Goal: Task Accomplishment & Management: Use online tool/utility

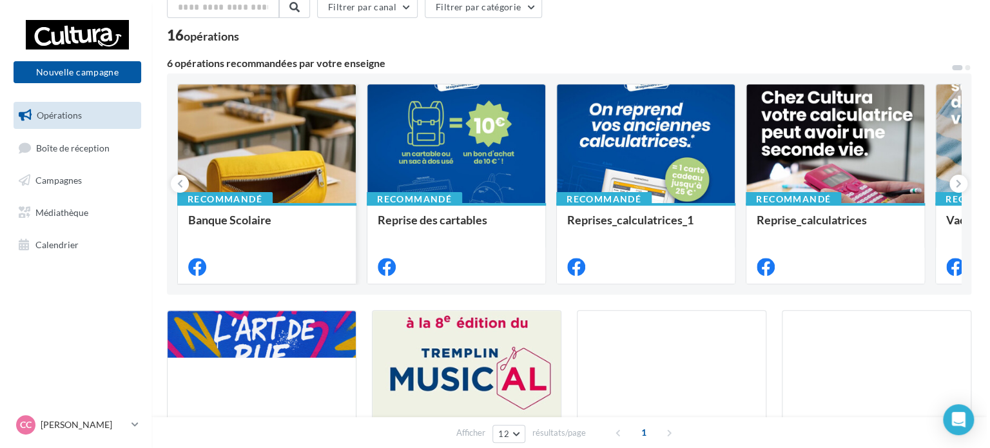
scroll to position [129, 0]
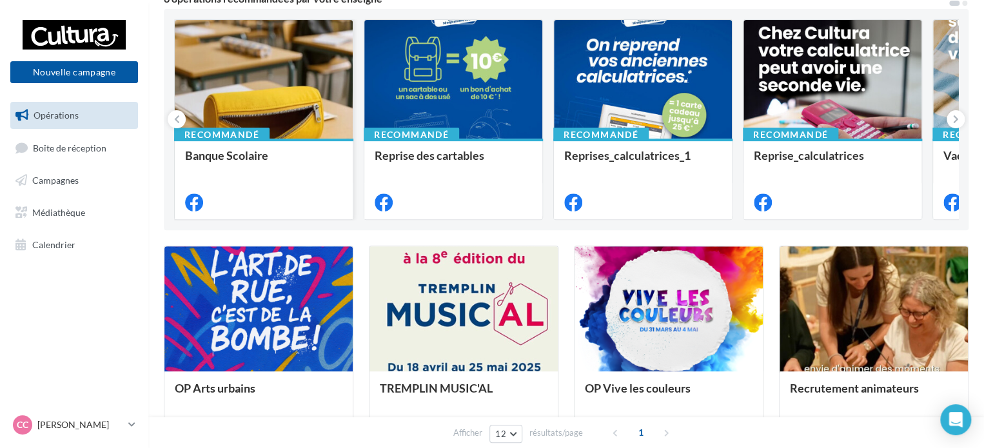
click at [273, 134] on div at bounding box center [264, 80] width 178 height 120
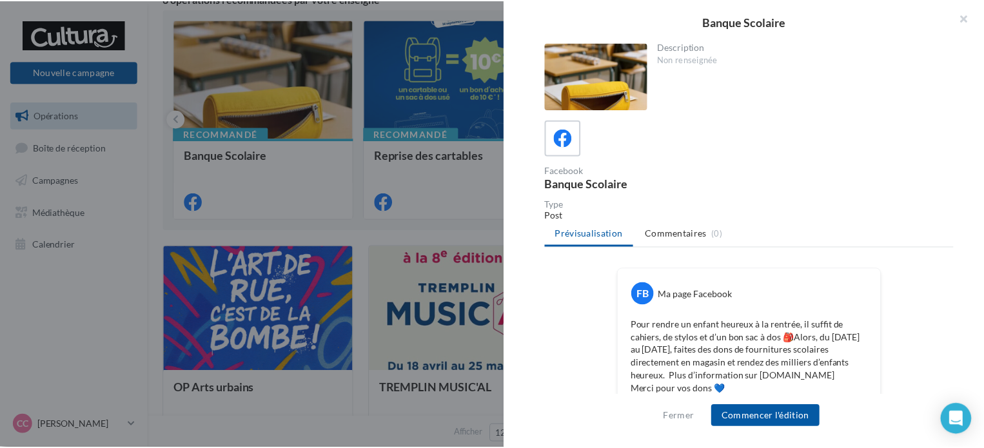
scroll to position [352, 0]
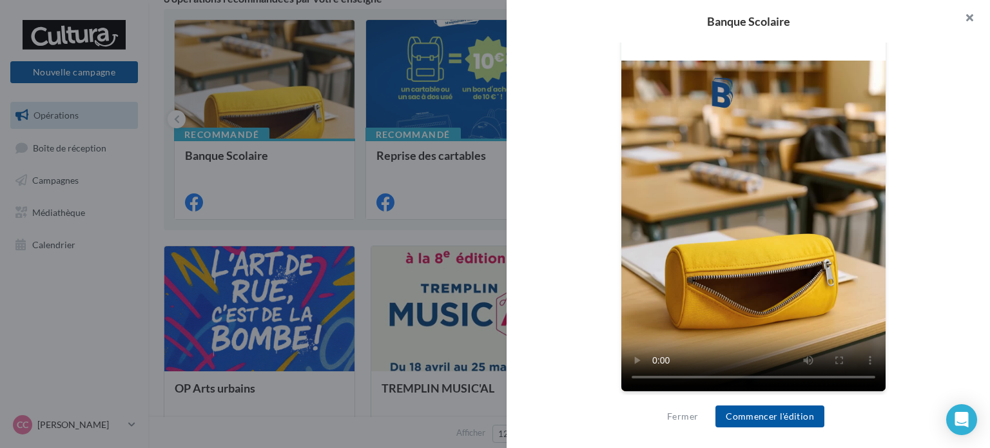
click at [977, 20] on button "button" at bounding box center [965, 19] width 52 height 39
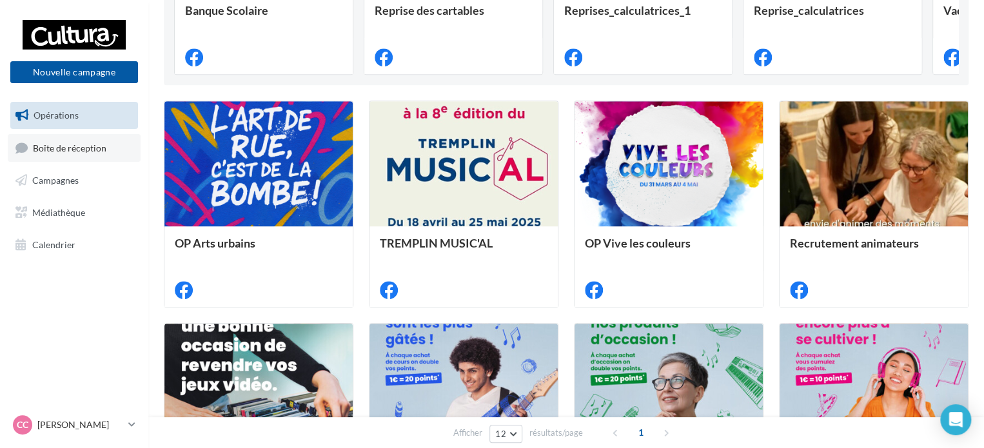
scroll to position [193, 0]
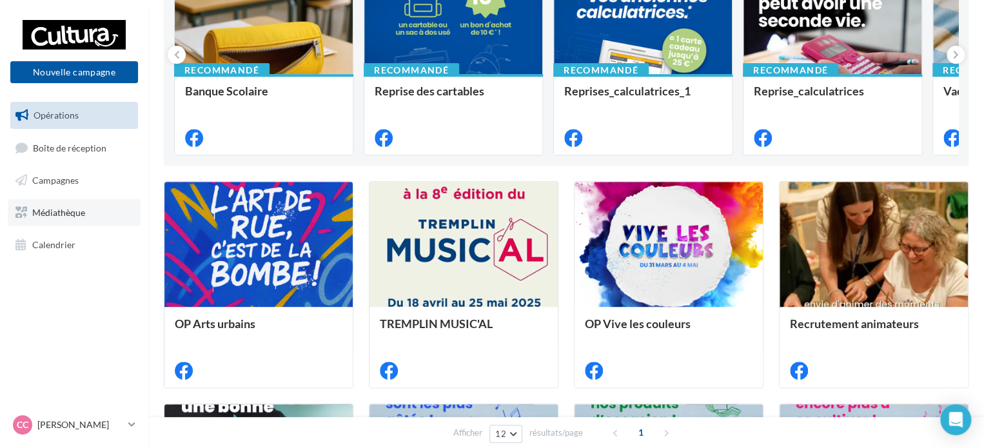
drag, startPoint x: 70, startPoint y: 217, endPoint x: 59, endPoint y: 206, distance: 15.5
click at [70, 217] on span "Médiathèque" at bounding box center [58, 212] width 53 height 11
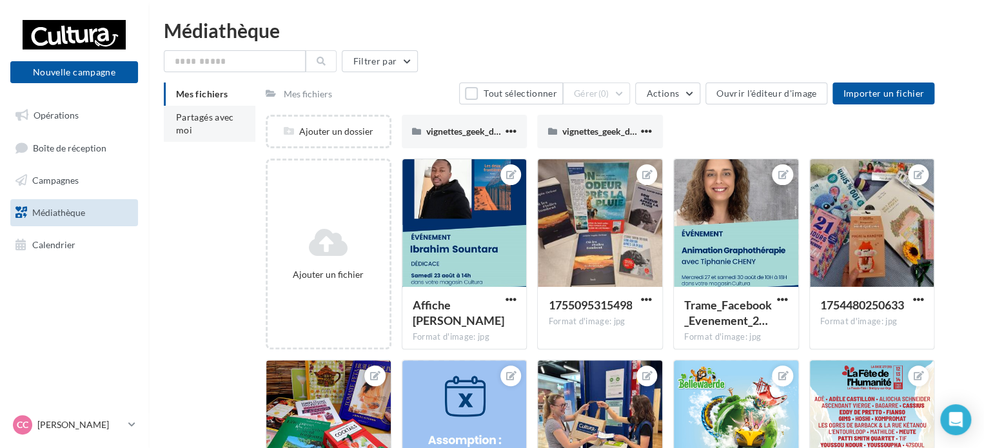
click at [185, 141] on li "Partagés avec moi" at bounding box center [210, 124] width 92 height 36
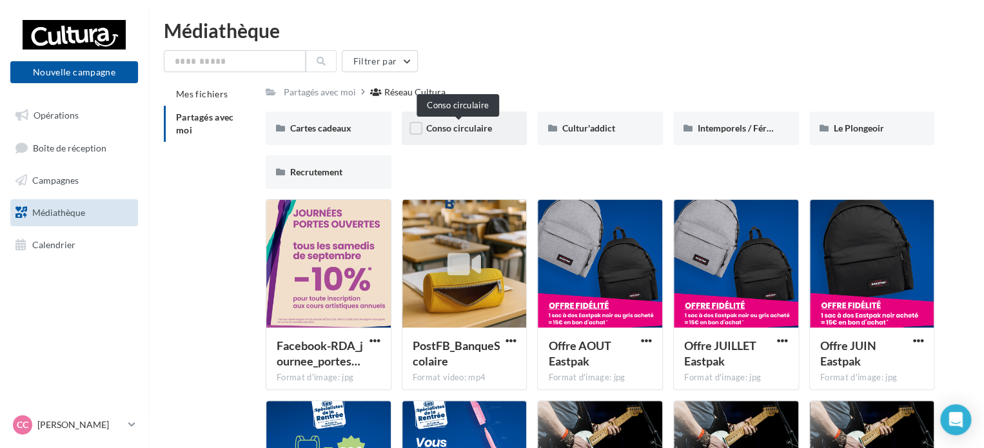
click at [438, 128] on span "Conso circulaire" at bounding box center [459, 127] width 66 height 11
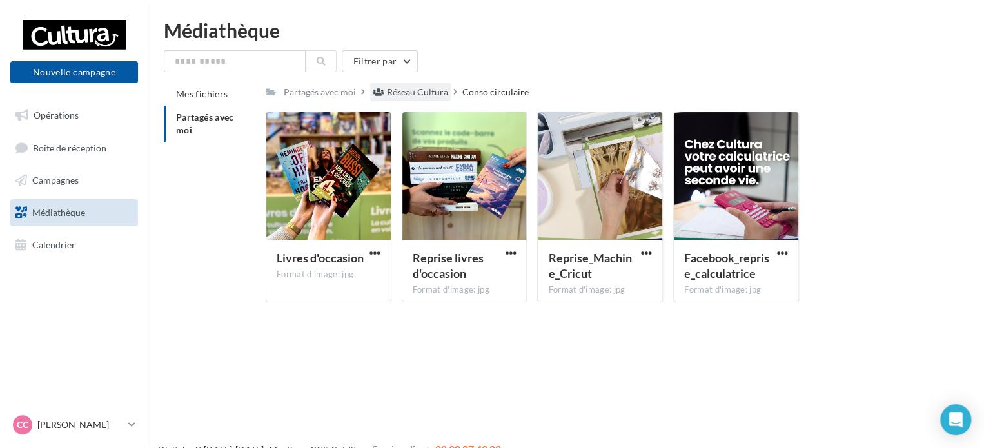
click at [400, 98] on div "Réseau Cultura" at bounding box center [417, 92] width 61 height 13
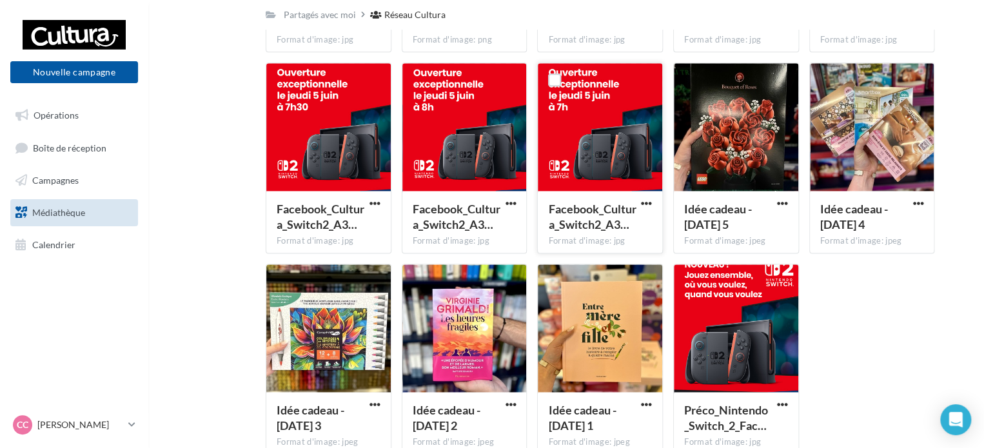
scroll to position [812, 0]
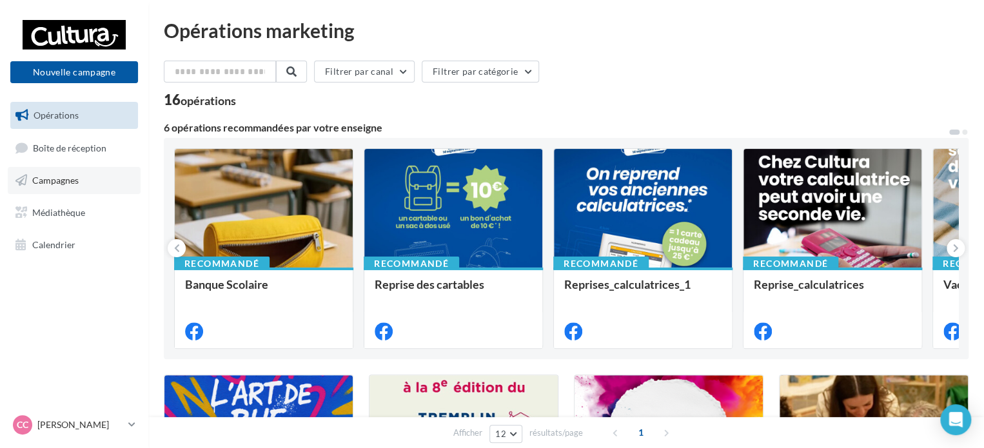
click at [99, 179] on link "Campagnes" at bounding box center [74, 180] width 133 height 27
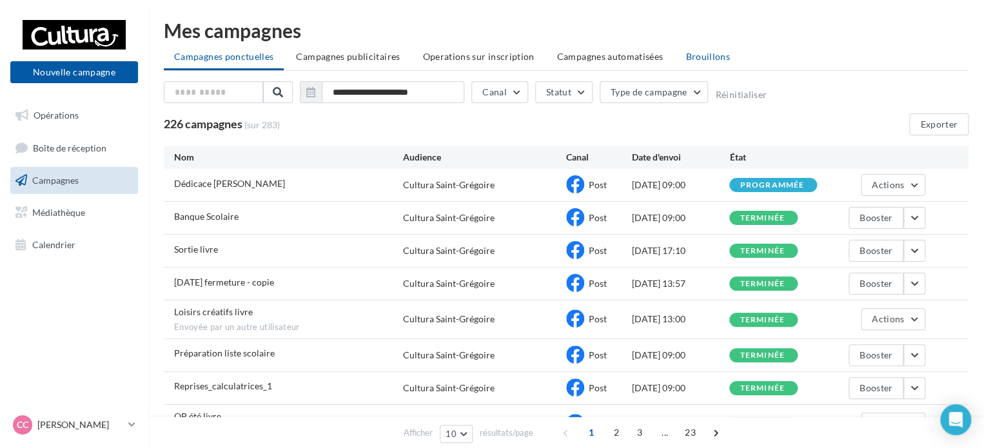
click at [685, 59] on span "Brouillons" at bounding box center [707, 56] width 44 height 11
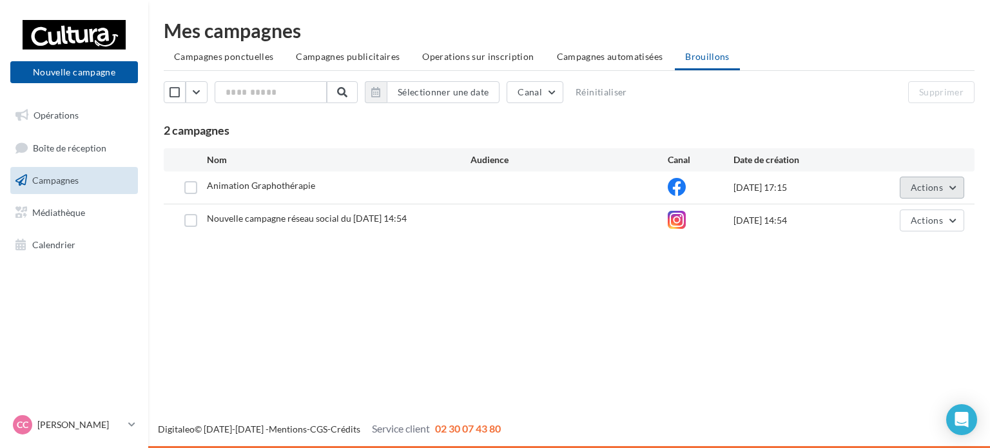
click at [935, 180] on button "Actions" at bounding box center [932, 188] width 64 height 22
click at [875, 215] on button "Editer" at bounding box center [900, 218] width 129 height 34
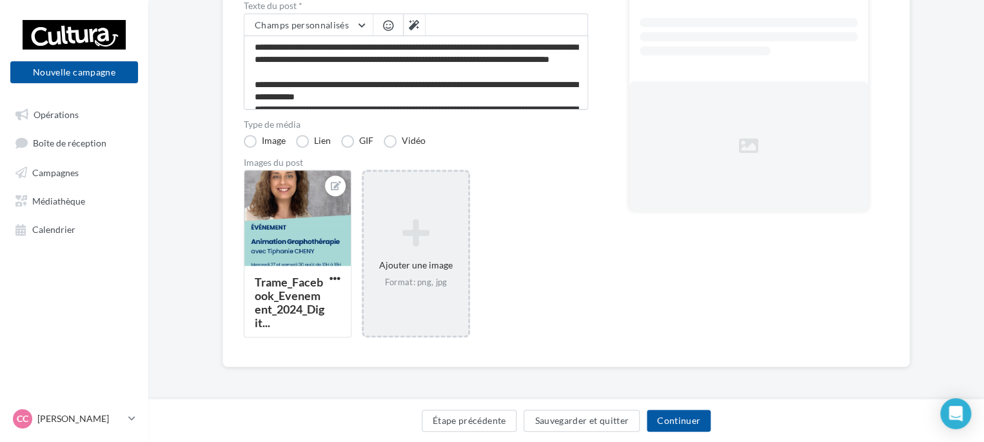
scroll to position [199, 0]
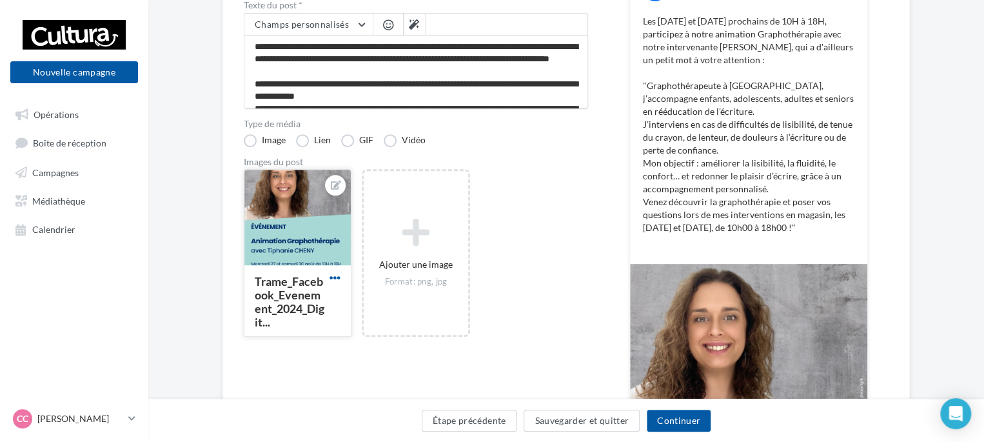
click at [335, 277] on span "button" at bounding box center [334, 277] width 11 height 11
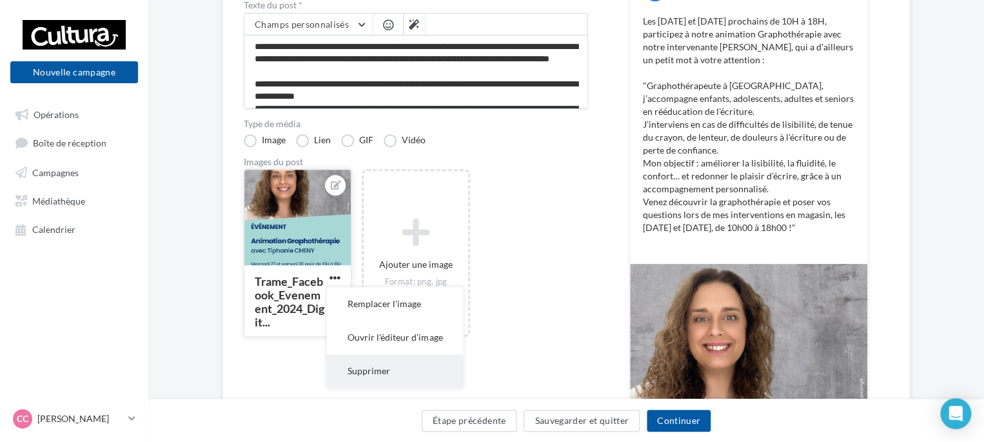
click at [374, 372] on button "Supprimer" at bounding box center [395, 371] width 136 height 34
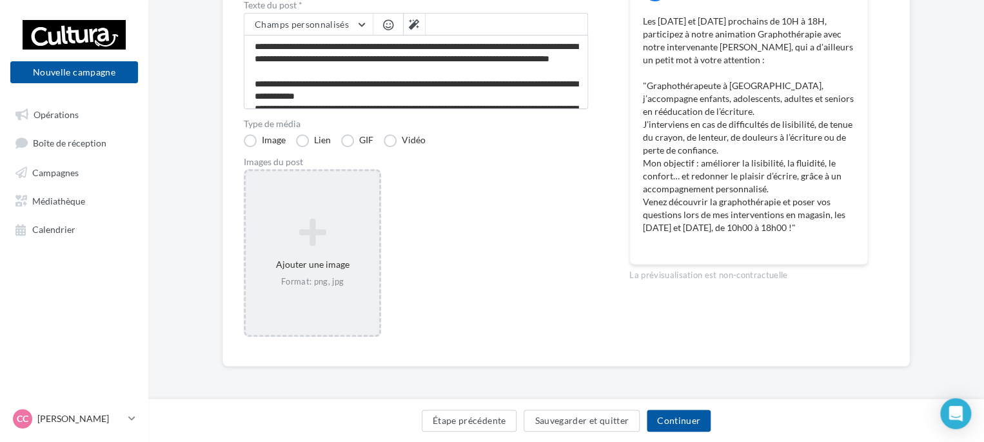
click at [317, 299] on div "Ajouter une image Format: png, jpg" at bounding box center [312, 253] width 137 height 168
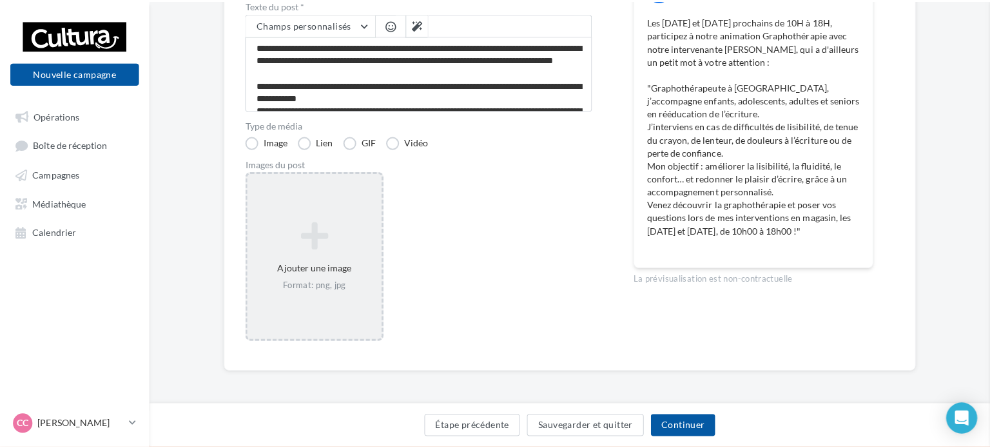
scroll to position [192, 0]
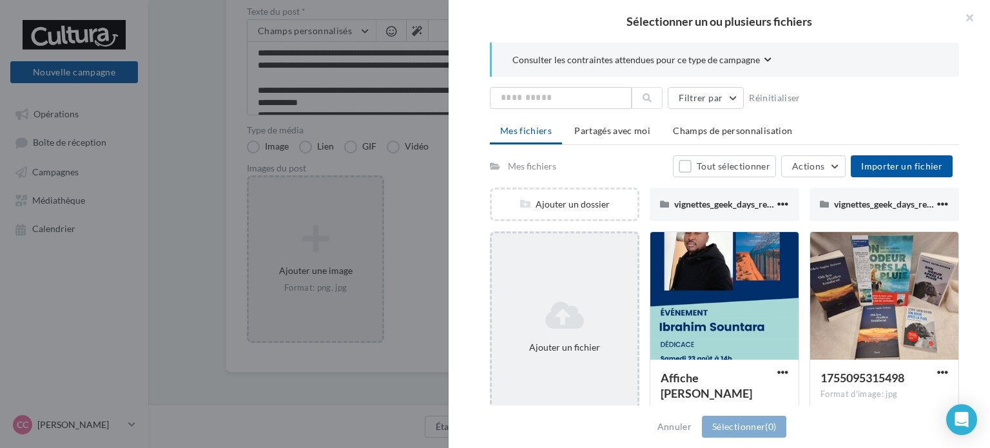
click at [600, 310] on icon at bounding box center [564, 315] width 135 height 31
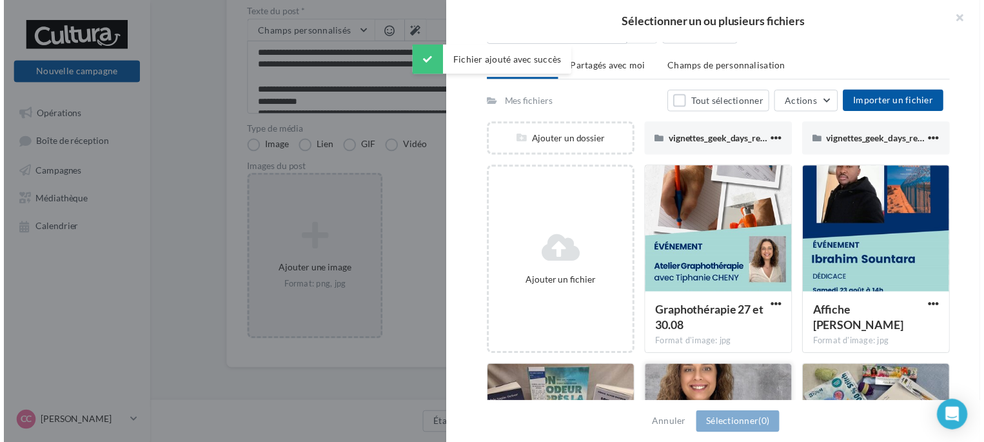
scroll to position [129, 0]
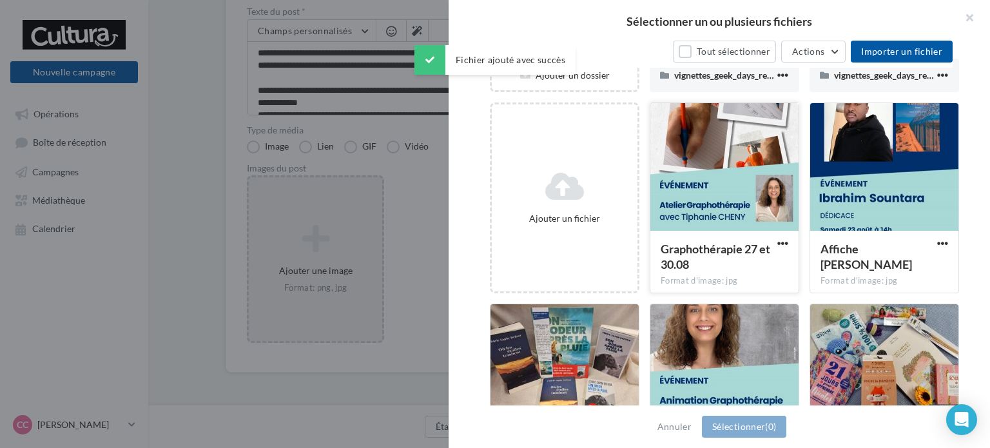
click at [691, 215] on div at bounding box center [724, 167] width 148 height 129
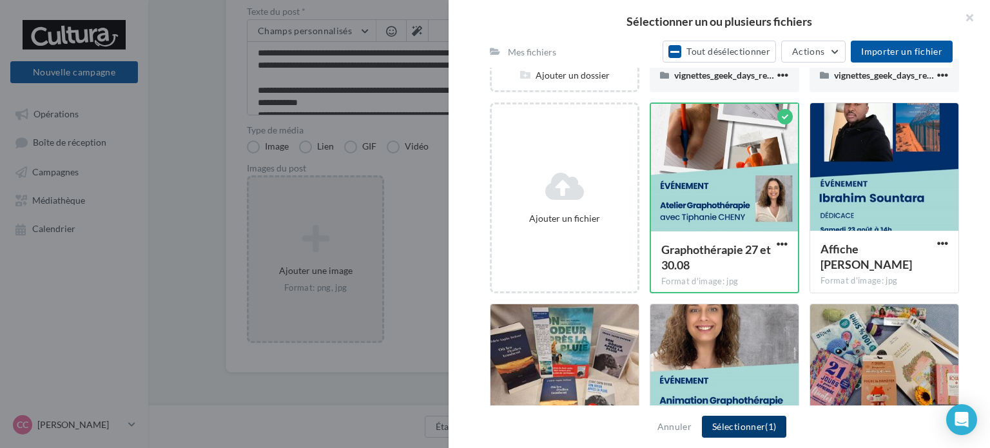
click at [739, 424] on button "Sélectionner (1)" at bounding box center [744, 427] width 84 height 22
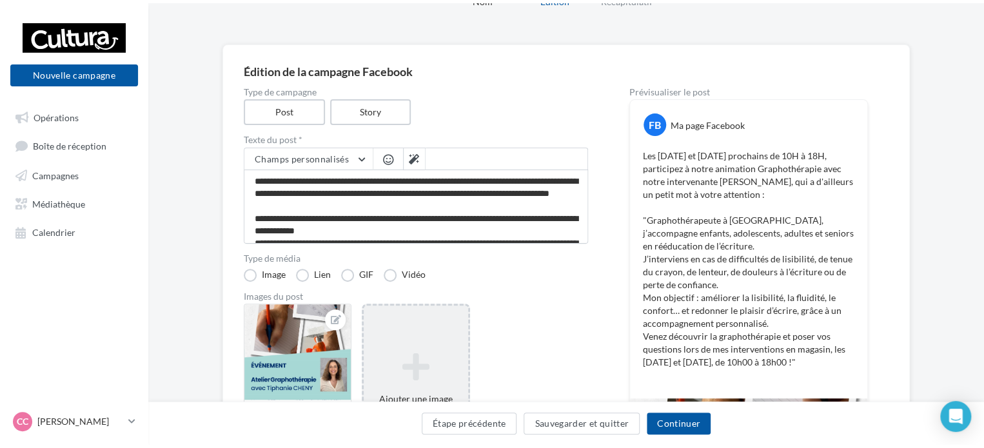
scroll to position [0, 0]
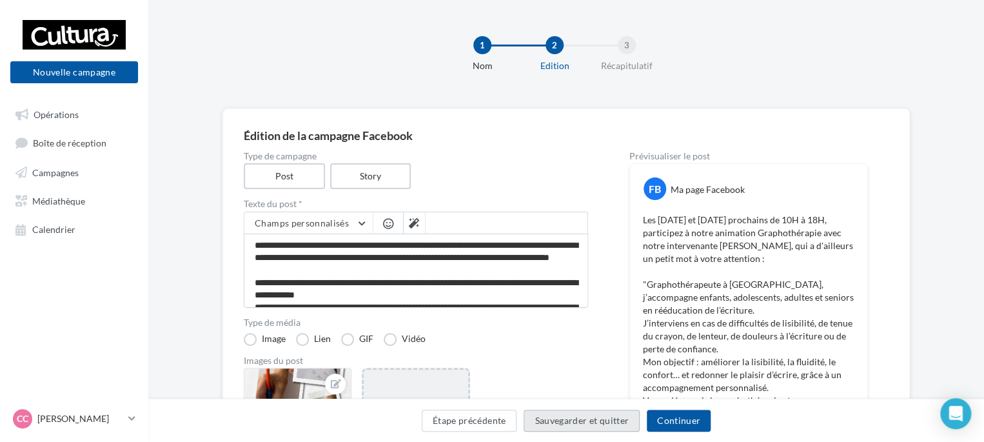
click at [581, 418] on button "Sauvegarder et quitter" at bounding box center [581, 420] width 116 height 22
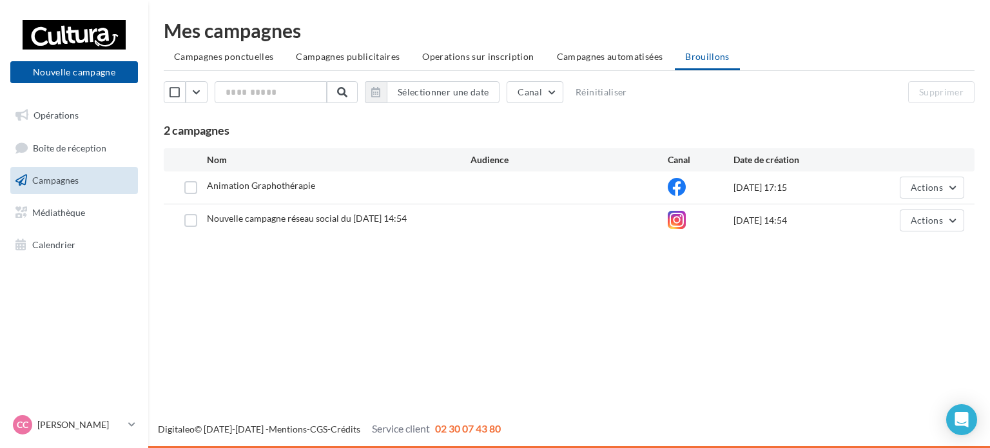
click at [211, 70] on div "Mes campagnes Campagnes ponctuelles Campagnes publicitaires Operations sur insc…" at bounding box center [569, 129] width 811 height 216
click at [210, 59] on span "Campagnes ponctuelles" at bounding box center [223, 56] width 99 height 11
